Goal: Information Seeking & Learning: Learn about a topic

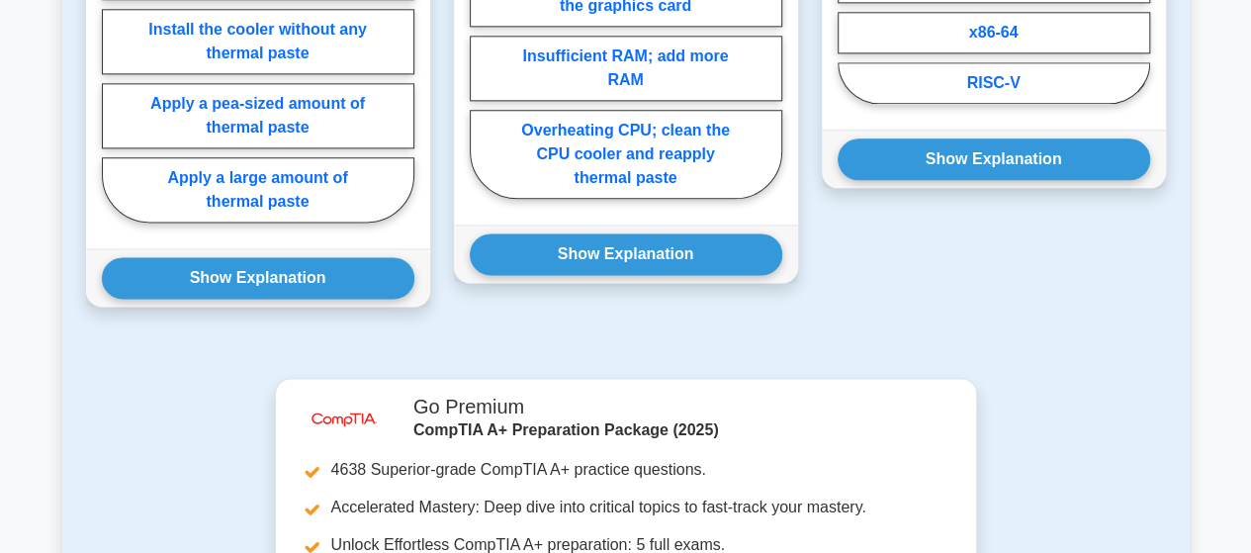
scroll to position [1384, 0]
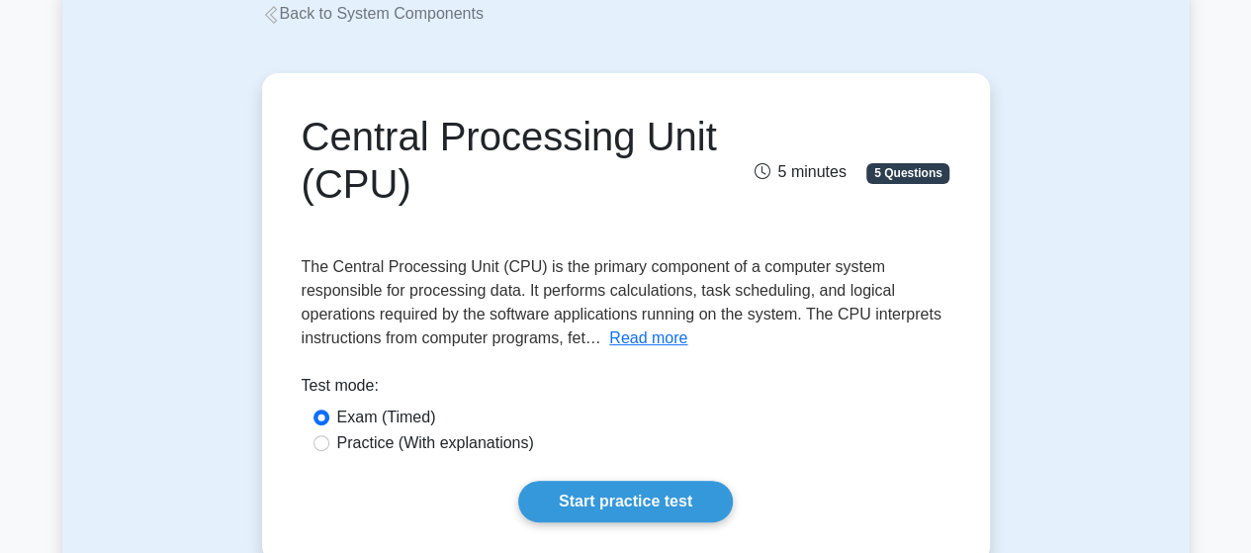
scroll to position [99, 0]
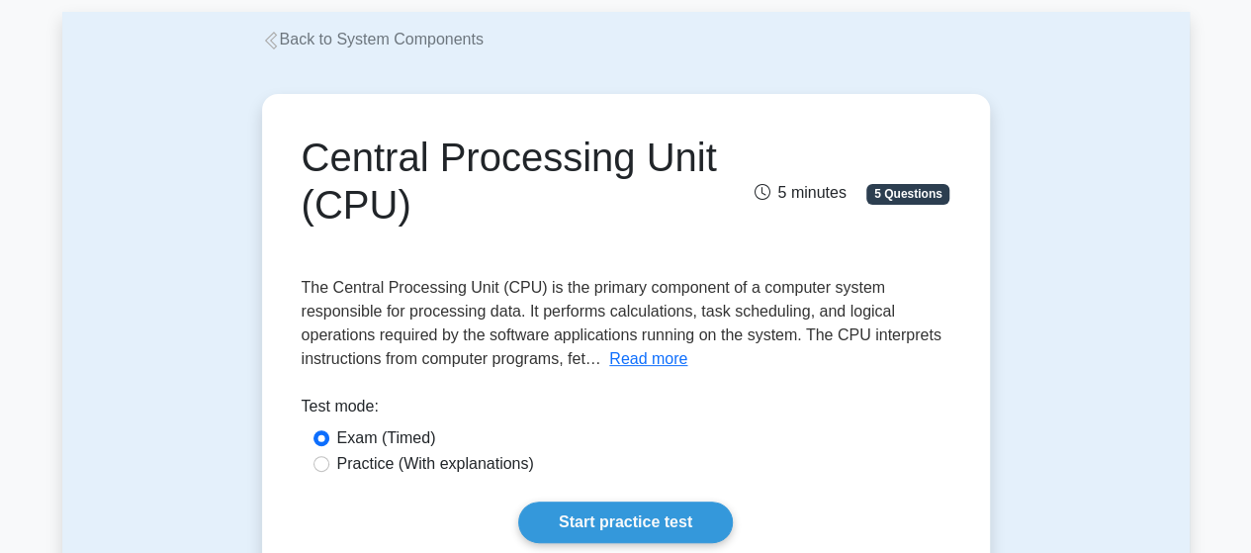
click at [518, 474] on label "Practice (With explanations)" at bounding box center [435, 464] width 197 height 24
click at [329, 472] on input "Practice (With explanations)" at bounding box center [321, 464] width 16 height 16
radio input "true"
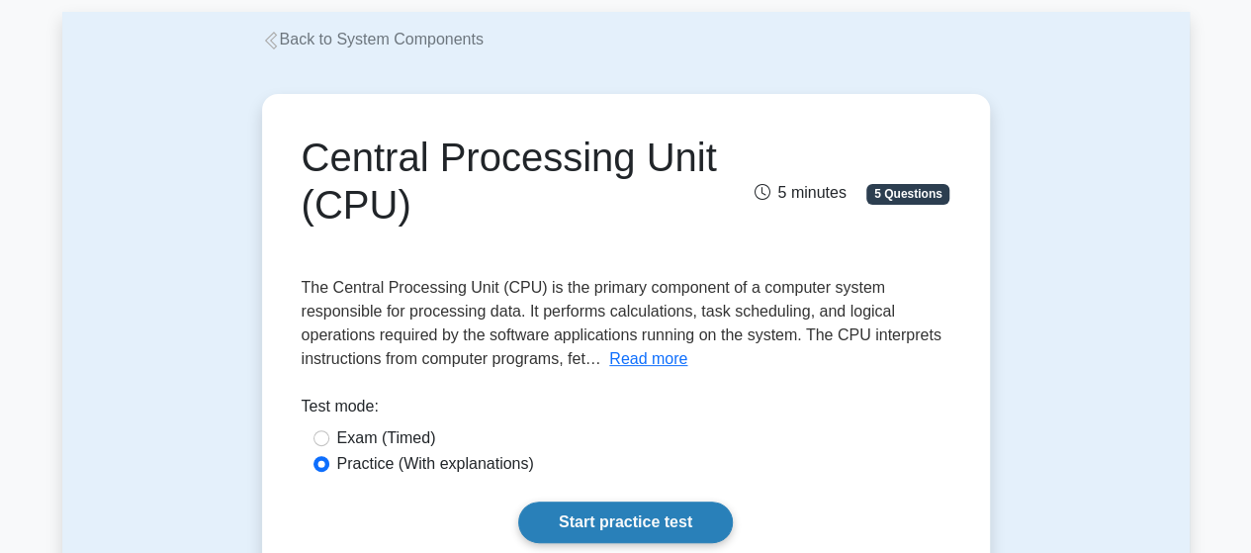
click at [575, 511] on link "Start practice test" at bounding box center [625, 522] width 215 height 42
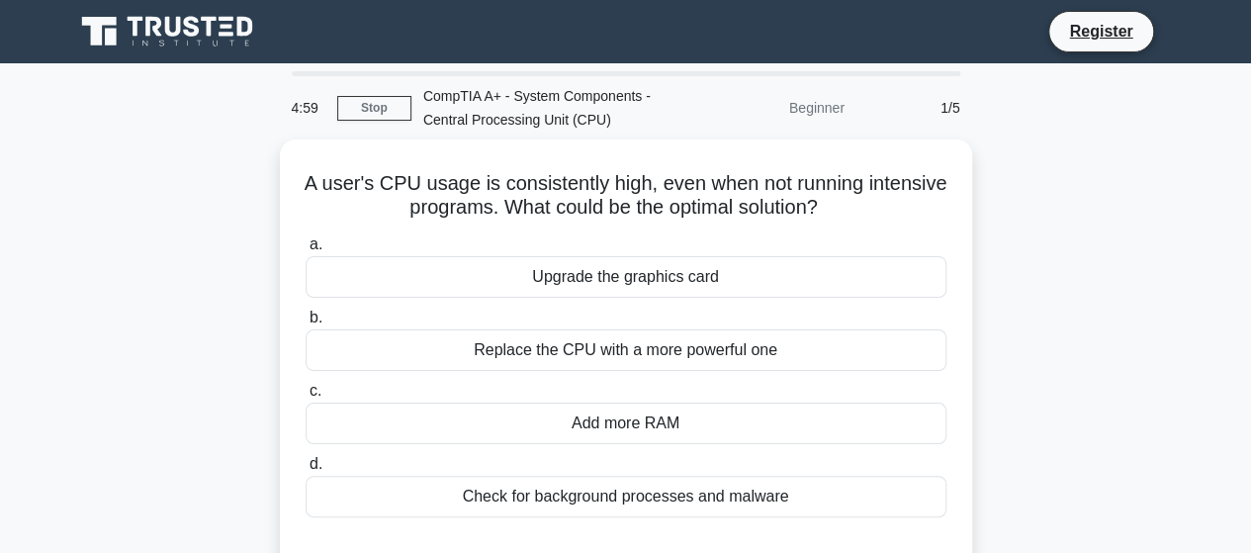
scroll to position [99, 0]
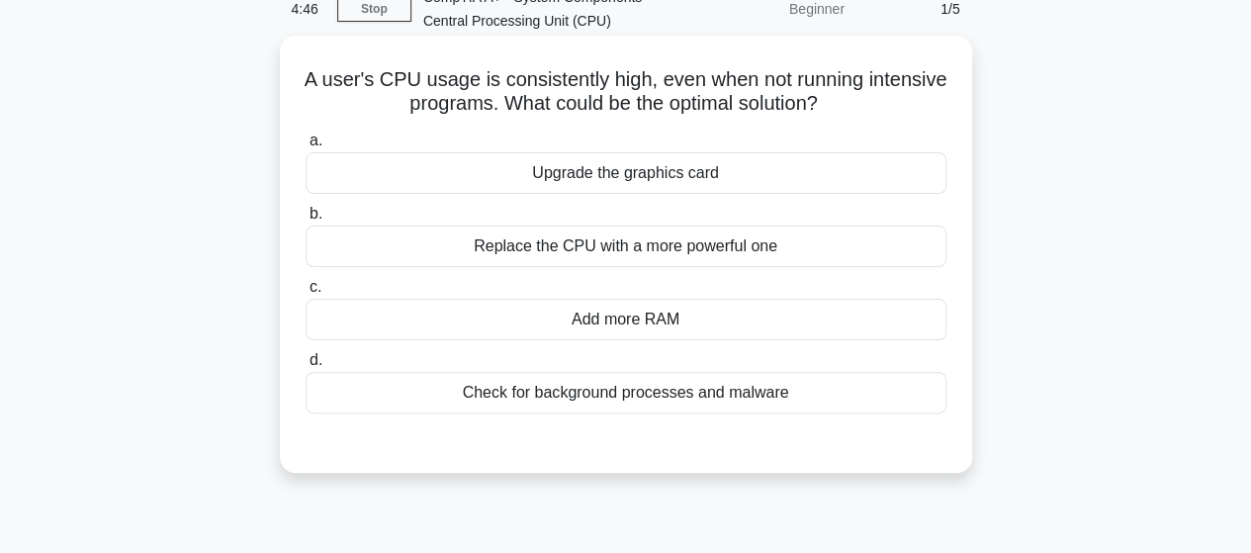
click at [539, 395] on div "Check for background processes and malware" at bounding box center [626, 393] width 641 height 42
click at [306, 367] on input "d. Check for background processes and malware" at bounding box center [306, 360] width 0 height 13
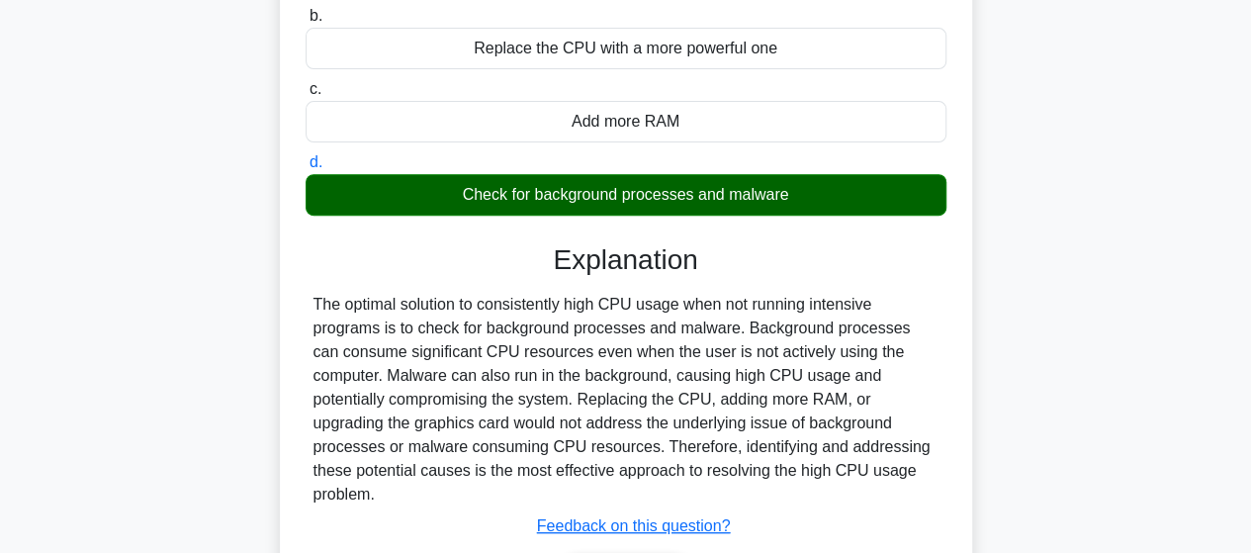
scroll to position [396, 0]
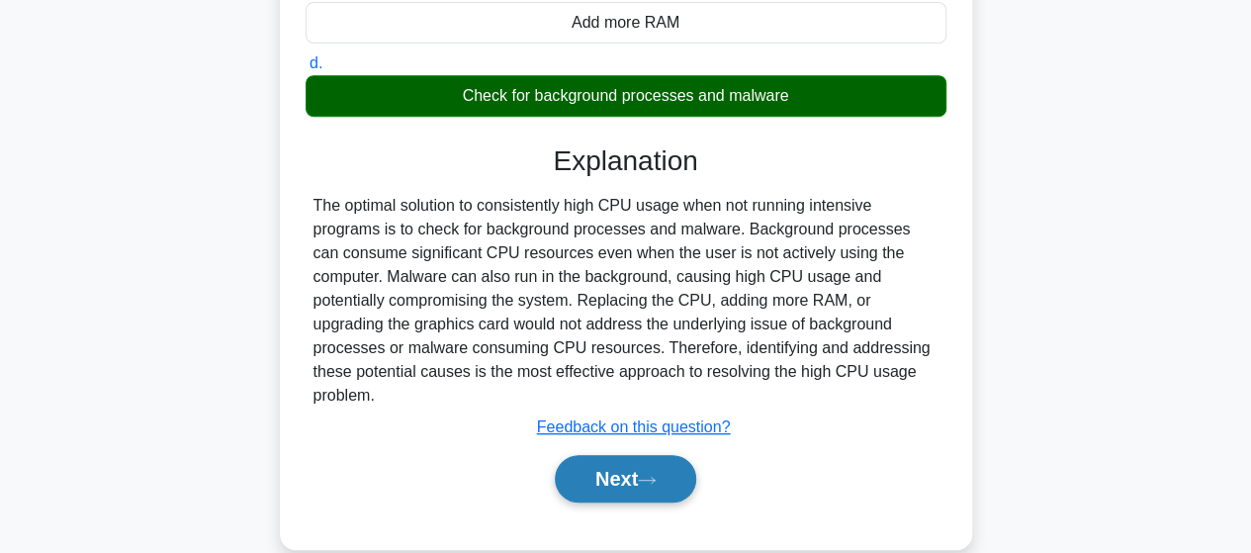
click at [594, 486] on button "Next" at bounding box center [625, 478] width 141 height 47
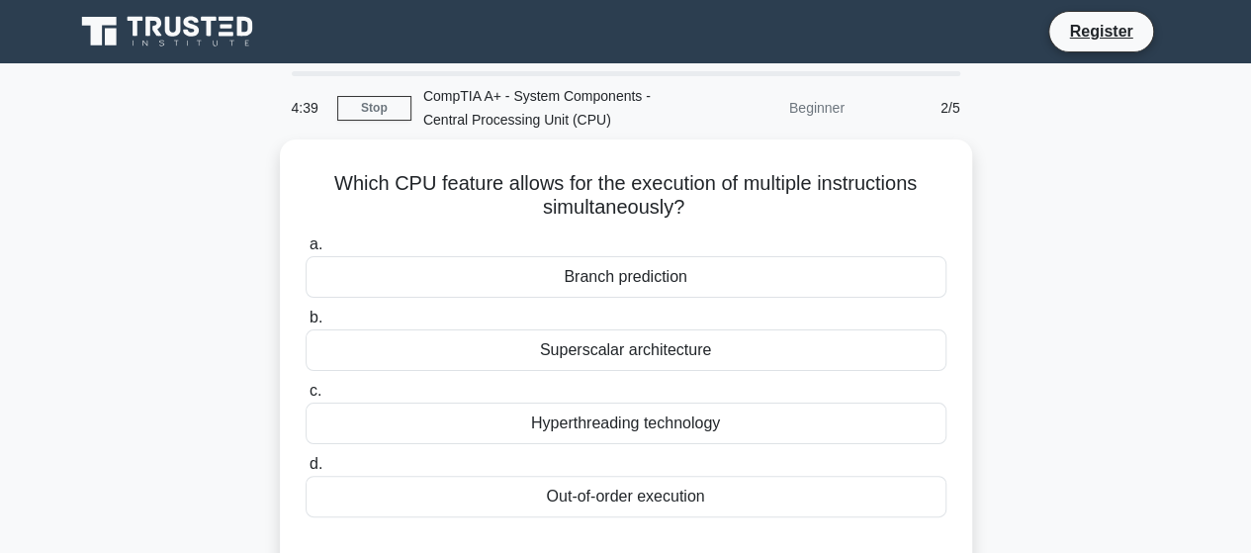
scroll to position [99, 0]
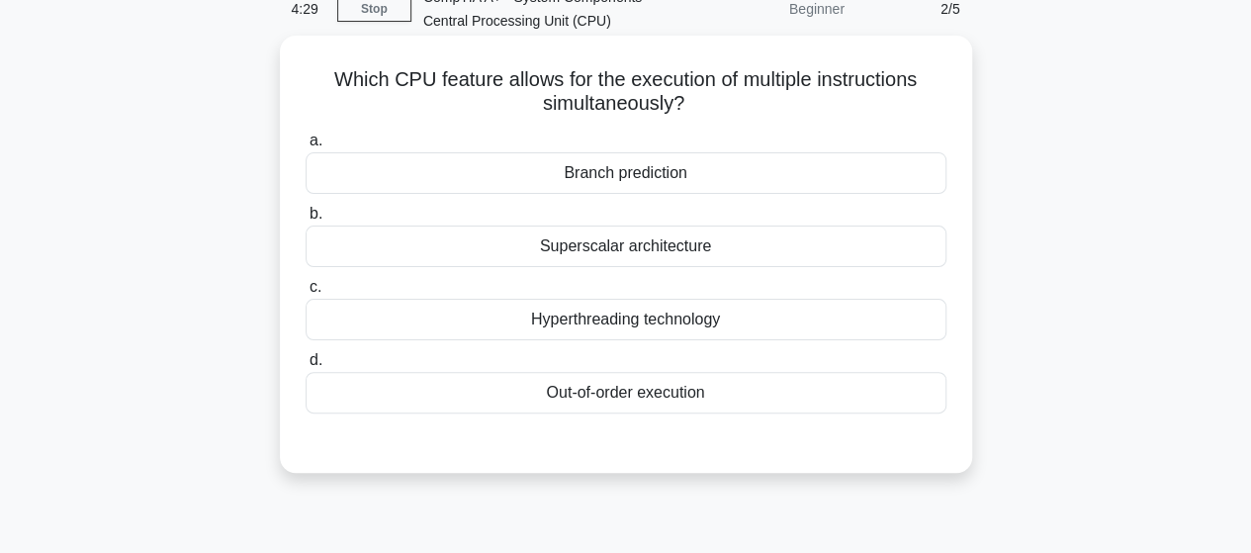
click at [597, 330] on div "Hyperthreading technology" at bounding box center [626, 320] width 641 height 42
click at [306, 294] on input "c. Hyperthreading technology" at bounding box center [306, 287] width 0 height 13
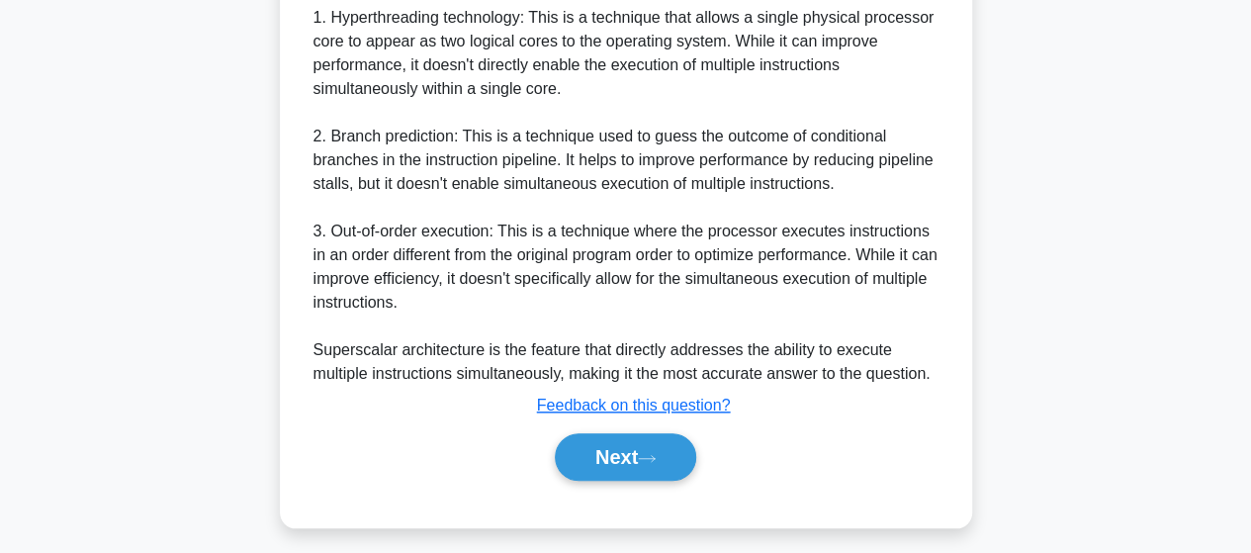
scroll to position [785, 0]
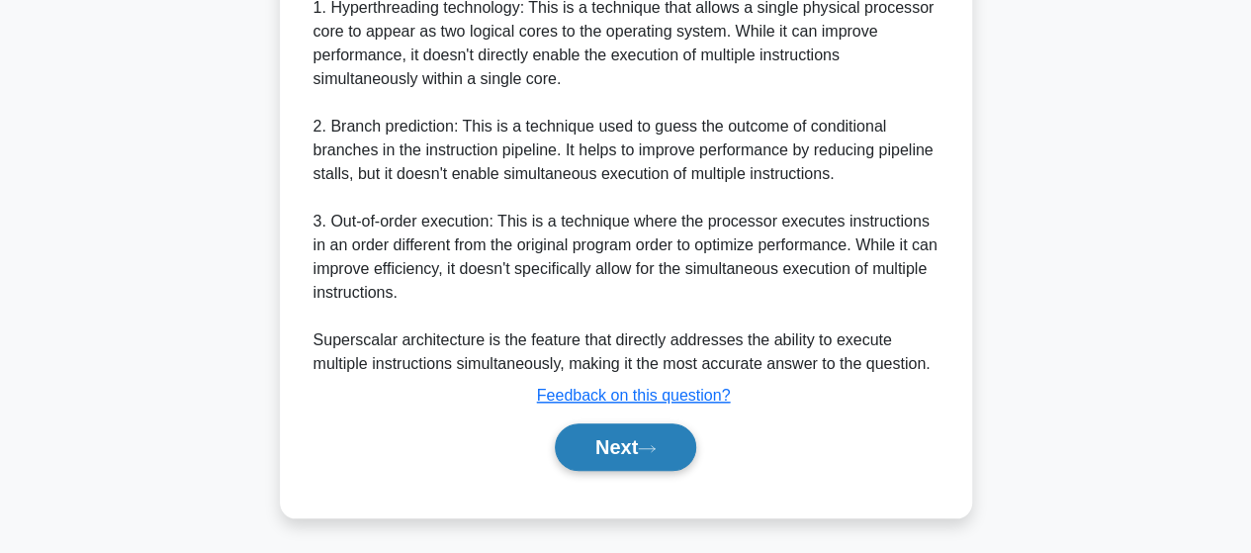
click at [568, 448] on button "Next" at bounding box center [625, 446] width 141 height 47
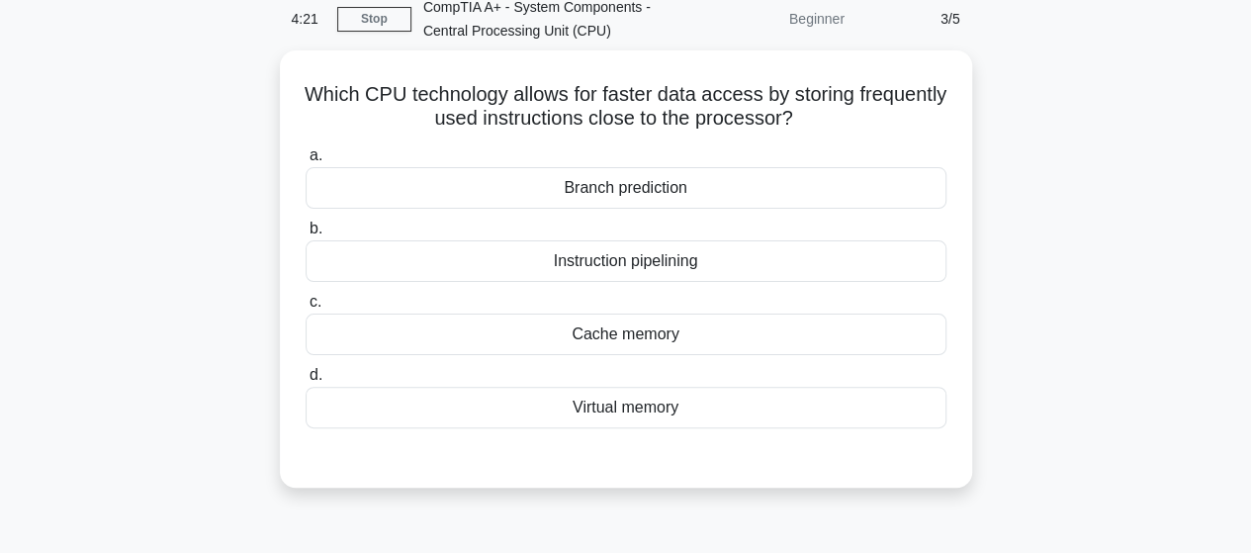
scroll to position [120, 0]
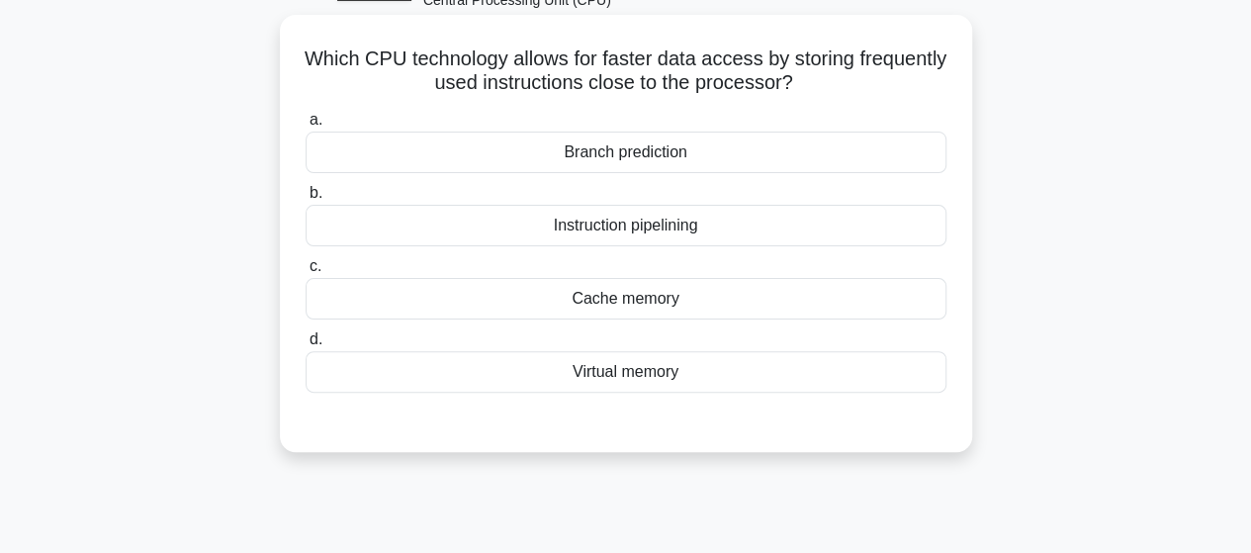
click at [579, 311] on div "Cache memory" at bounding box center [626, 299] width 641 height 42
click at [306, 273] on input "c. Cache memory" at bounding box center [306, 266] width 0 height 13
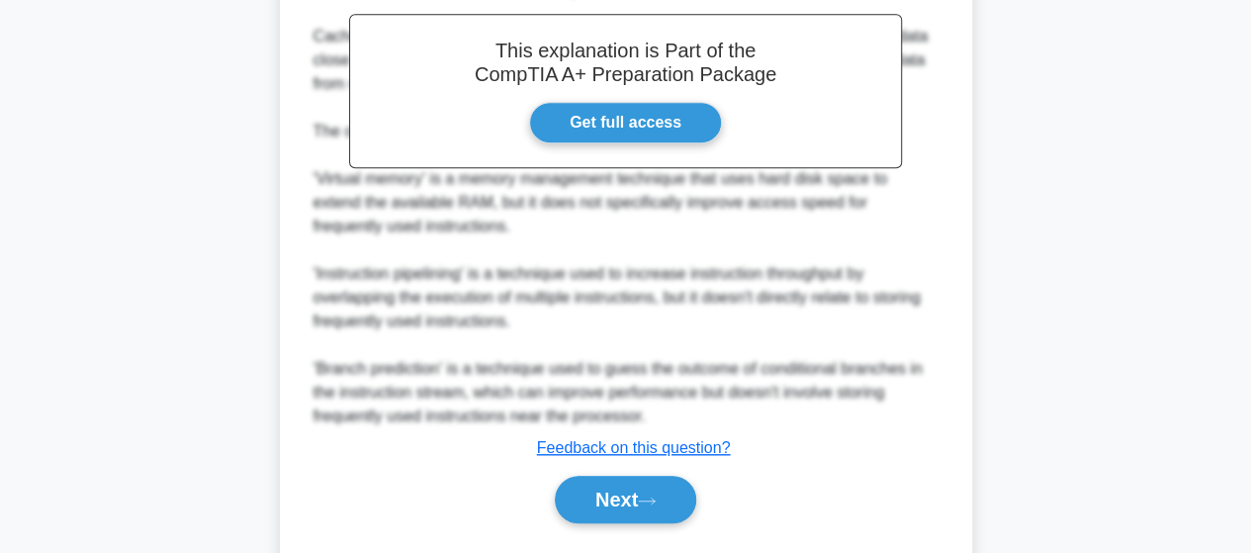
scroll to position [664, 0]
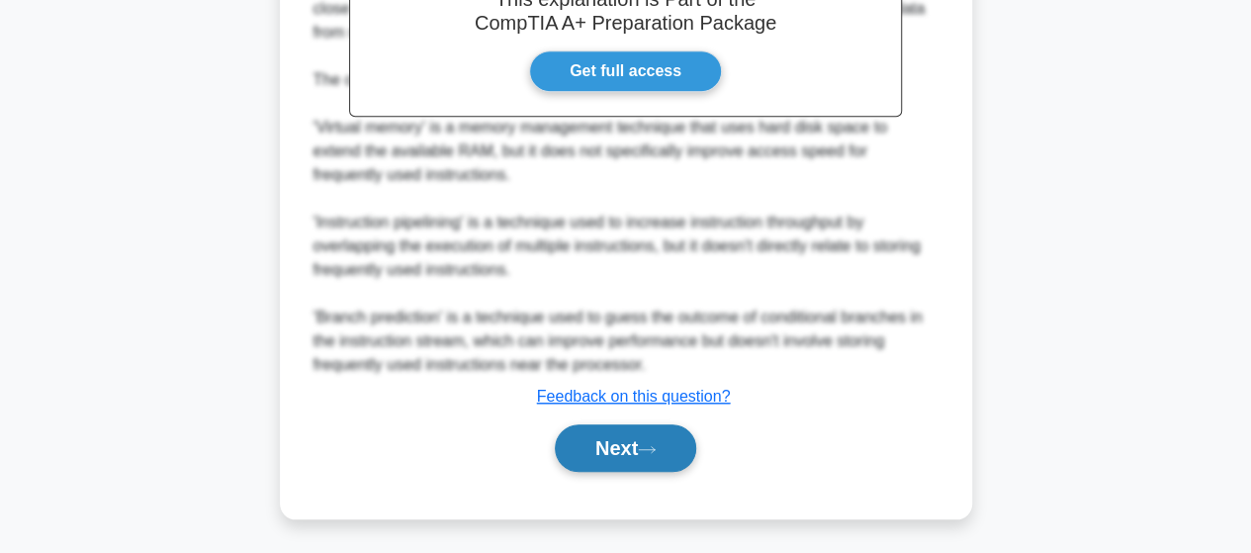
click at [580, 438] on button "Next" at bounding box center [625, 447] width 141 height 47
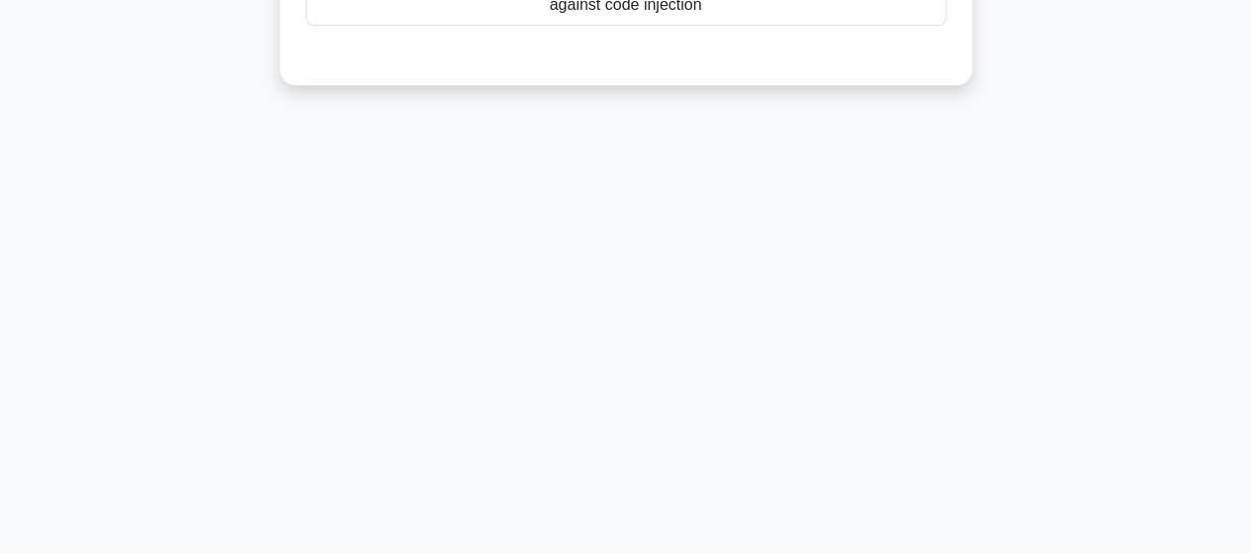
scroll to position [120, 0]
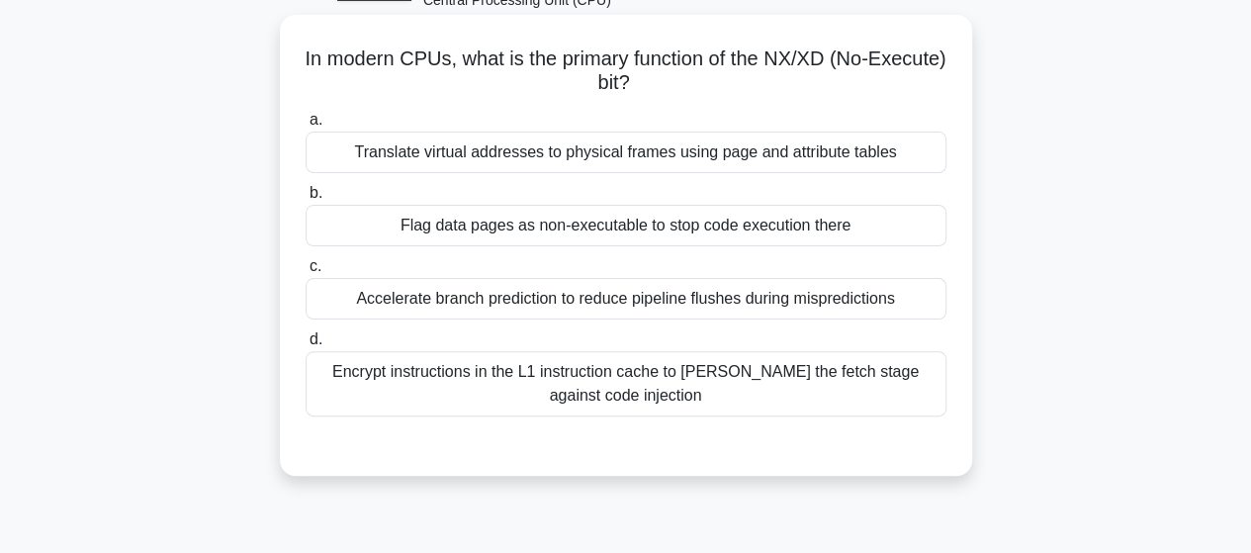
click at [534, 290] on div "Accelerate branch prediction to reduce pipeline flushes during mispredictions" at bounding box center [626, 299] width 641 height 42
click at [306, 273] on input "c. Accelerate branch prediction to reduce pipeline flushes during mispredictions" at bounding box center [306, 266] width 0 height 13
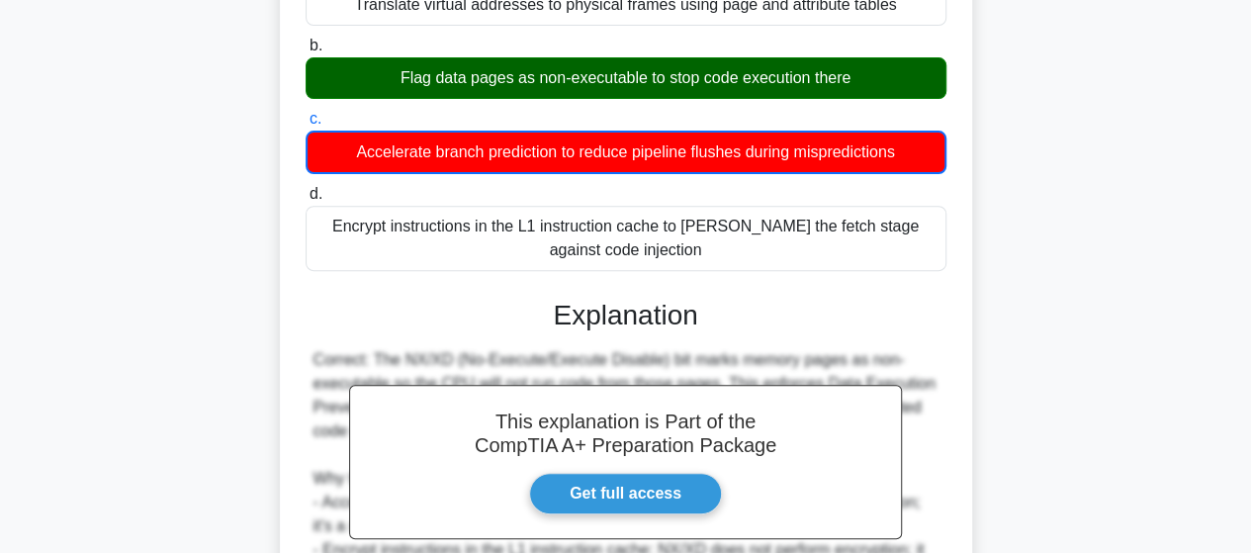
scroll to position [515, 0]
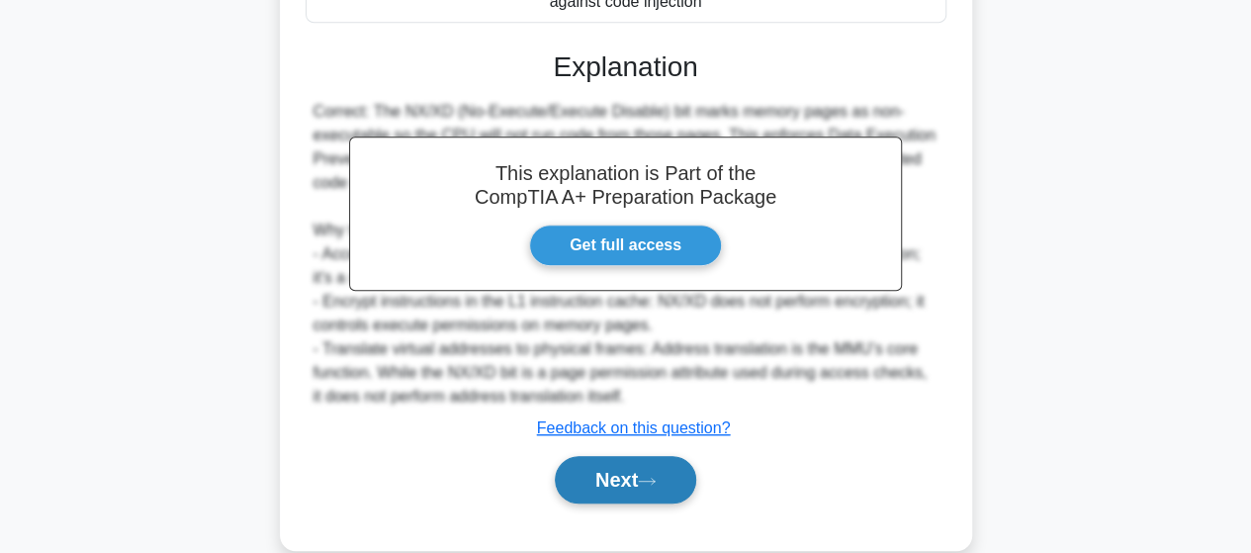
click at [576, 470] on button "Next" at bounding box center [625, 479] width 141 height 47
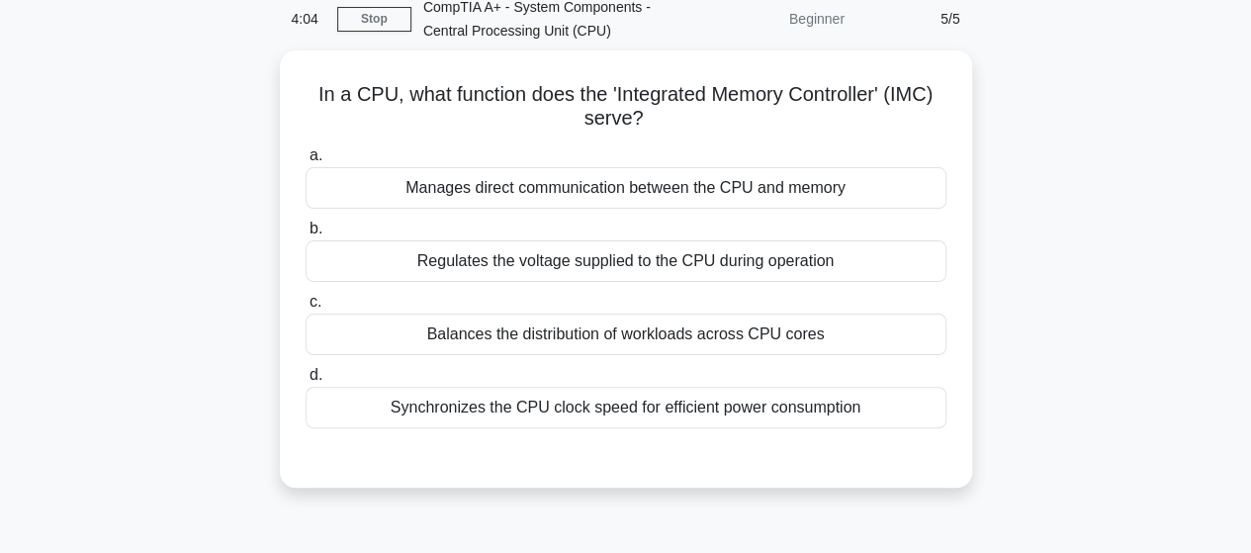
scroll to position [120, 0]
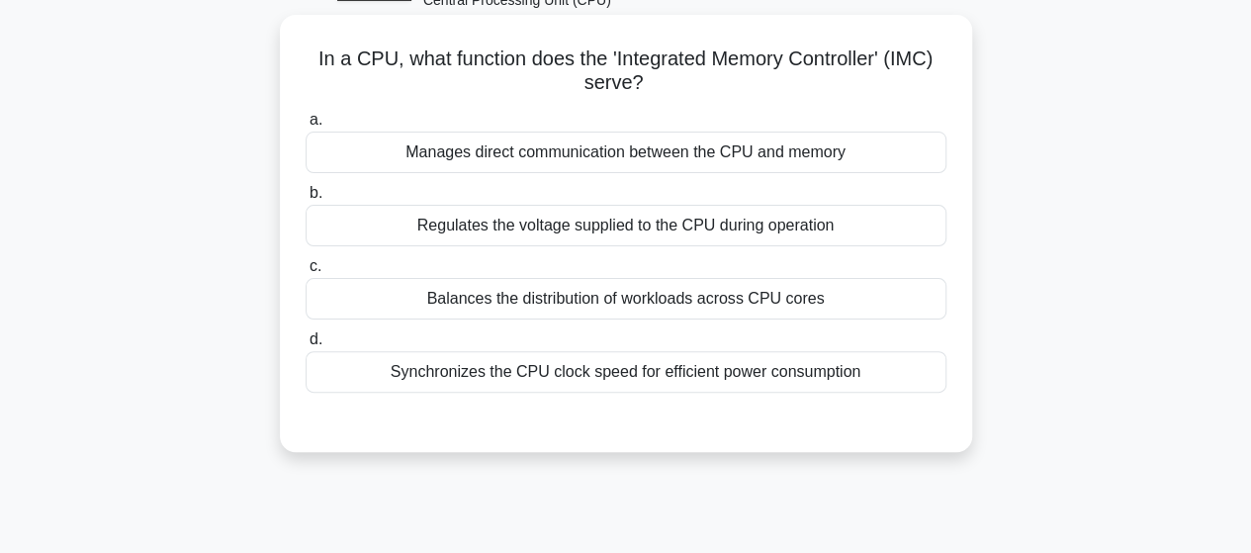
click at [568, 176] on div "a. Manages direct communication between the CPU and memory b. Regulates the vol…" at bounding box center [626, 250] width 664 height 293
click at [573, 290] on div "Balances the distribution of workloads across CPU cores" at bounding box center [626, 299] width 641 height 42
click at [306, 273] on input "c. Balances the distribution of workloads across CPU cores" at bounding box center [306, 266] width 0 height 13
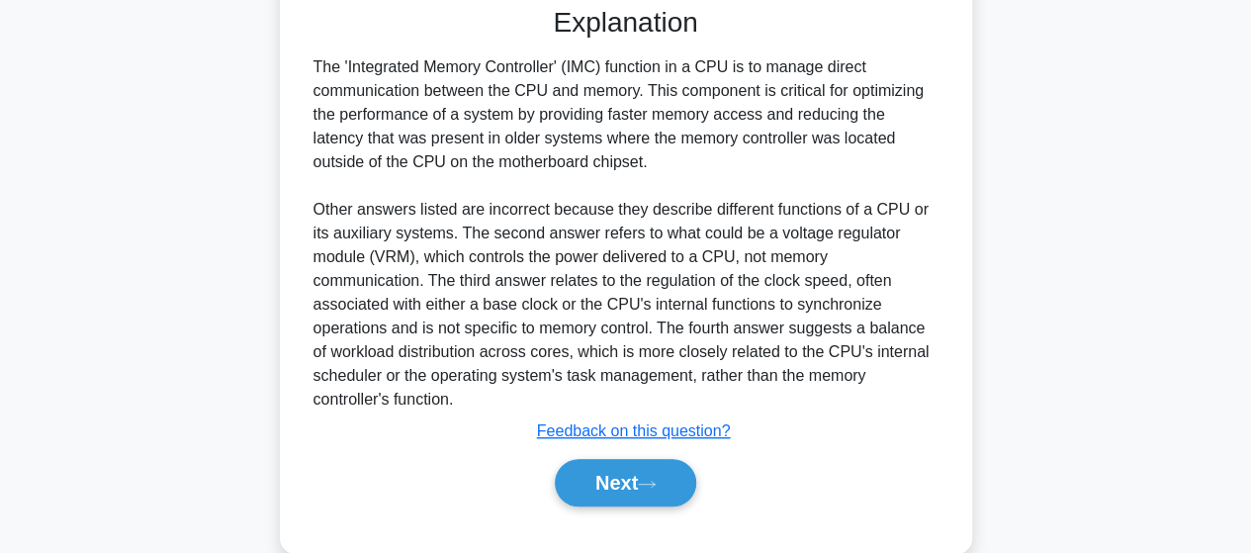
scroll to position [572, 0]
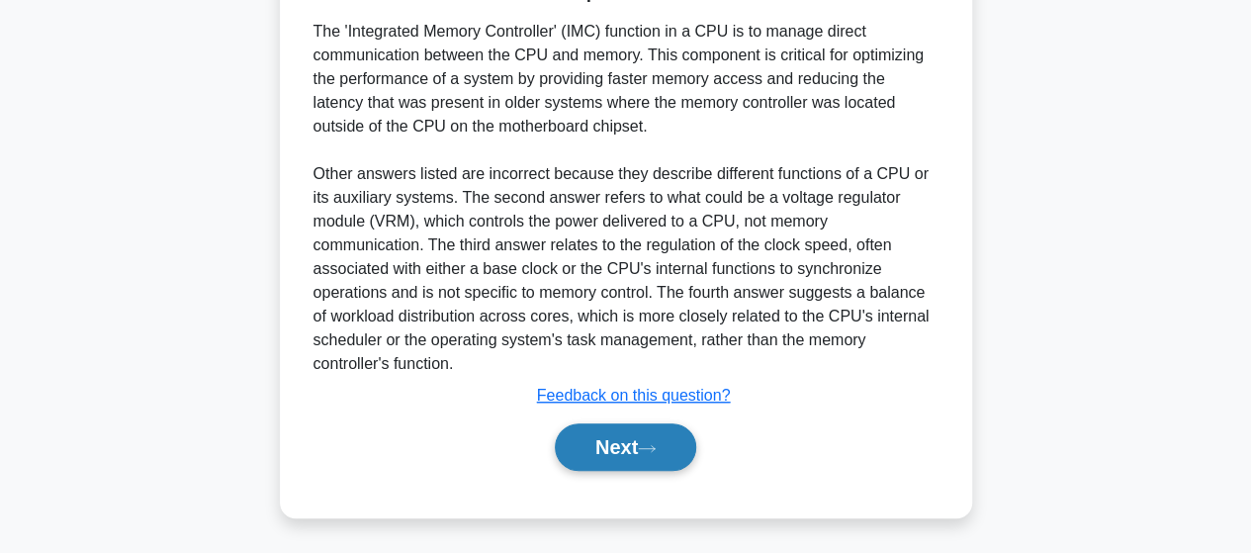
click at [631, 426] on button "Next" at bounding box center [625, 446] width 141 height 47
